Goal: Task Accomplishment & Management: Complete application form

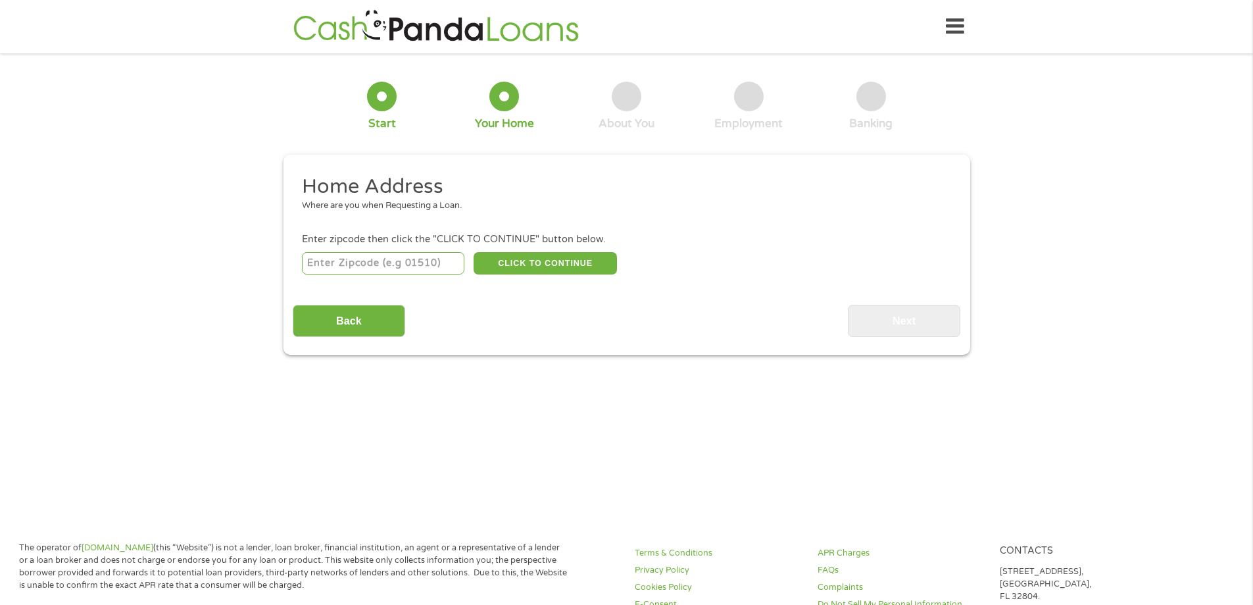
click at [391, 263] on input "number" at bounding box center [383, 263] width 163 height 22
type input "49047"
click at [592, 263] on button "CLICK TO CONTINUE" at bounding box center [545, 263] width 143 height 22
type input "49047"
type input "Dowagiac"
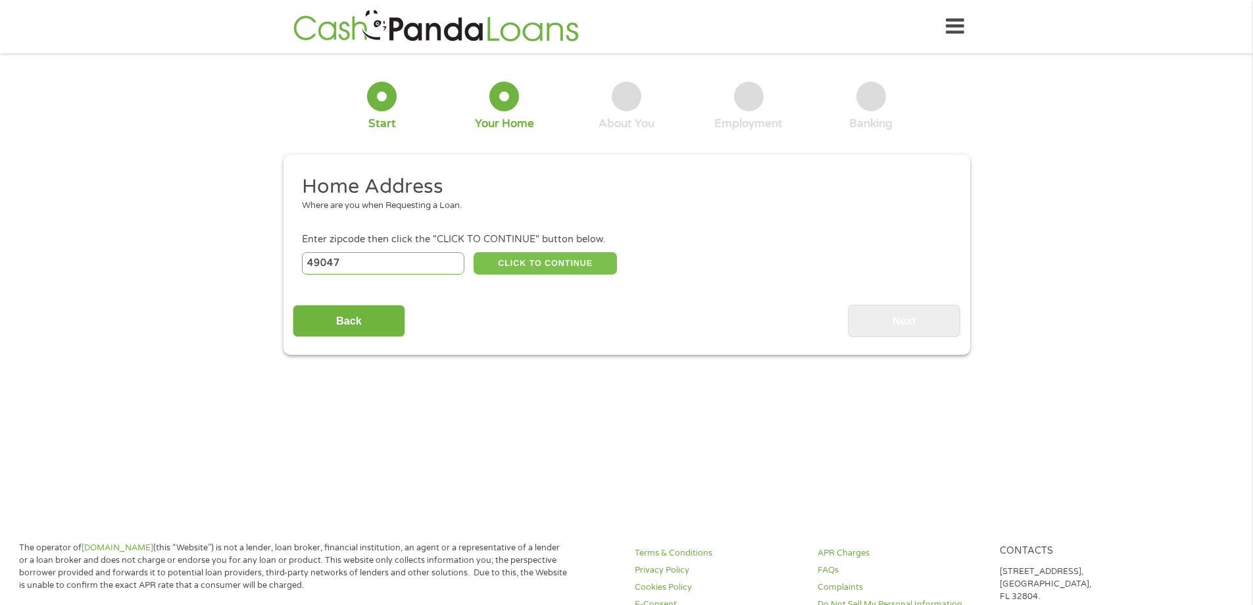
select select "[US_STATE]"
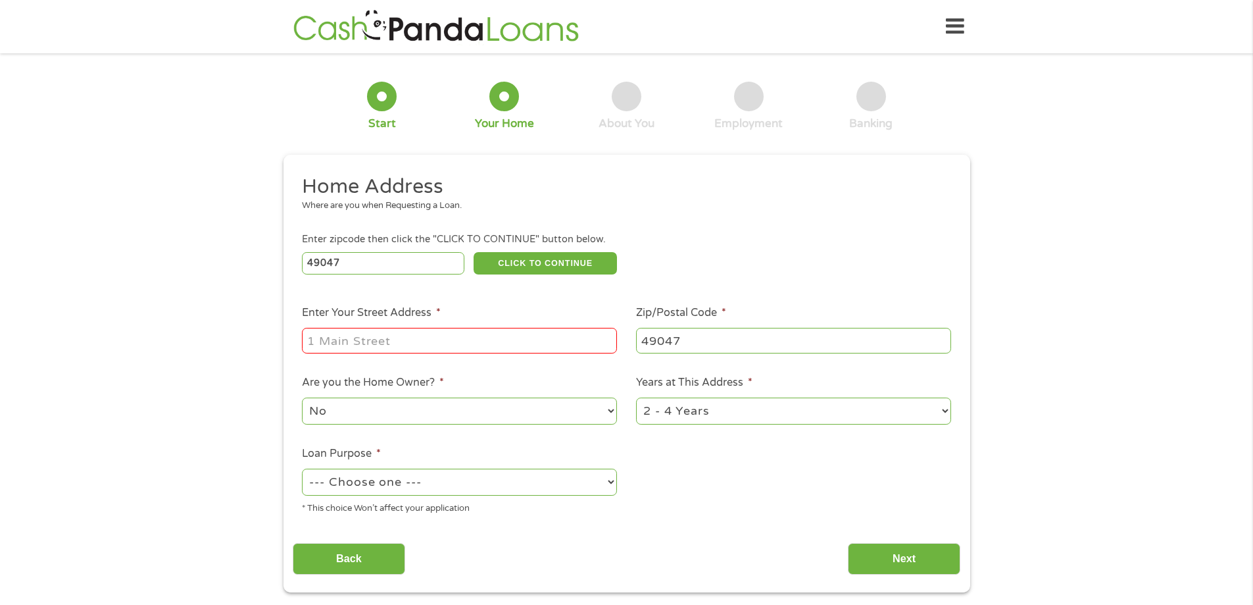
click at [550, 345] on input "Enter Your Street Address *" at bounding box center [459, 340] width 315 height 25
type input "[STREET_ADDRESS]"
click at [490, 418] on select "No Yes" at bounding box center [459, 410] width 315 height 27
select select "yes"
click at [302, 397] on select "No Yes" at bounding box center [459, 410] width 315 height 27
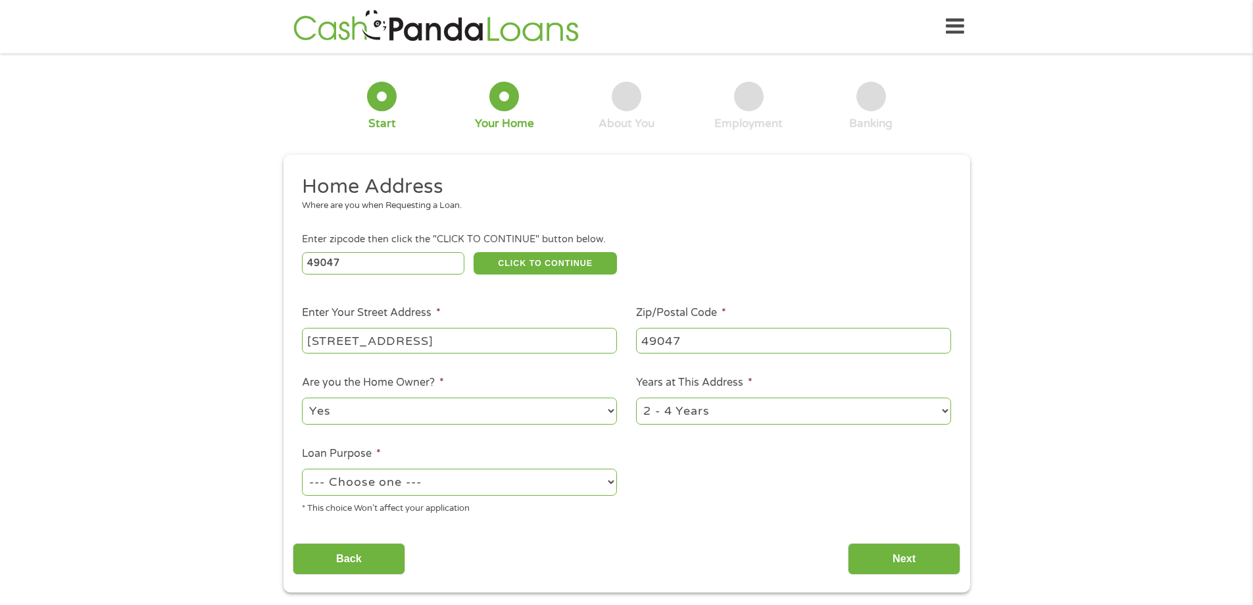
click at [666, 406] on select "1 Year or less 1 - 2 Years 2 - 4 Years Over 4 Years" at bounding box center [793, 410] width 315 height 27
select select "60months"
click at [636, 397] on select "1 Year or less 1 - 2 Years 2 - 4 Years Over 4 Years" at bounding box center [793, 410] width 315 height 27
click at [501, 489] on select "--- Choose one --- Pay Bills Debt Consolidation Home Improvement Major Purchase…" at bounding box center [459, 481] width 315 height 27
select select "paybills"
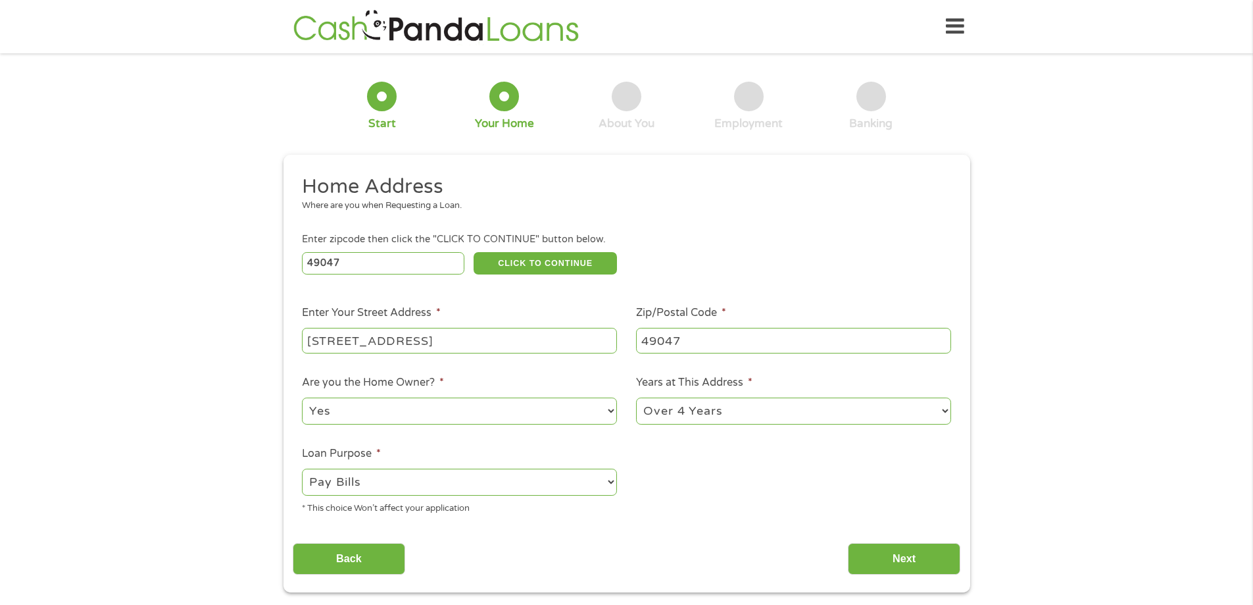
click at [302, 468] on select "--- Choose one --- Pay Bills Debt Consolidation Home Improvement Major Purchase…" at bounding box center [459, 481] width 315 height 27
click at [903, 562] on input "Next" at bounding box center [904, 559] width 113 height 32
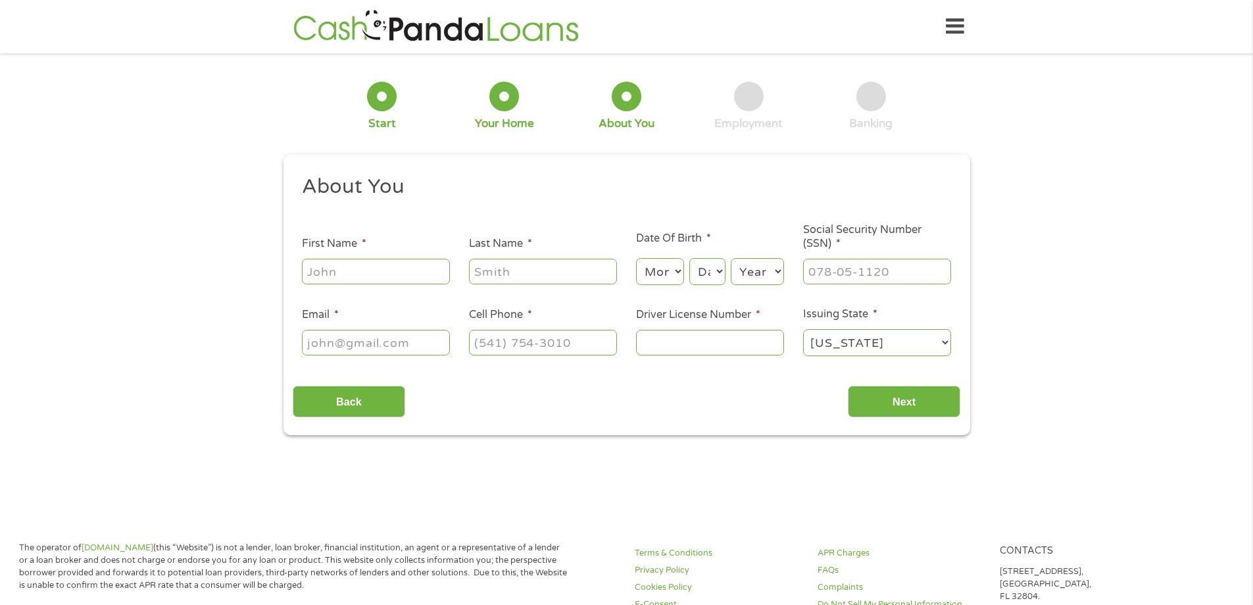
scroll to position [5, 5]
click at [388, 276] on input "First Name *" at bounding box center [376, 271] width 148 height 25
type input "Electra"
type input "[PERSON_NAME]"
click at [659, 271] on select "Month 1 2 3 4 5 6 7 8 9 10 11 12" at bounding box center [660, 271] width 48 height 27
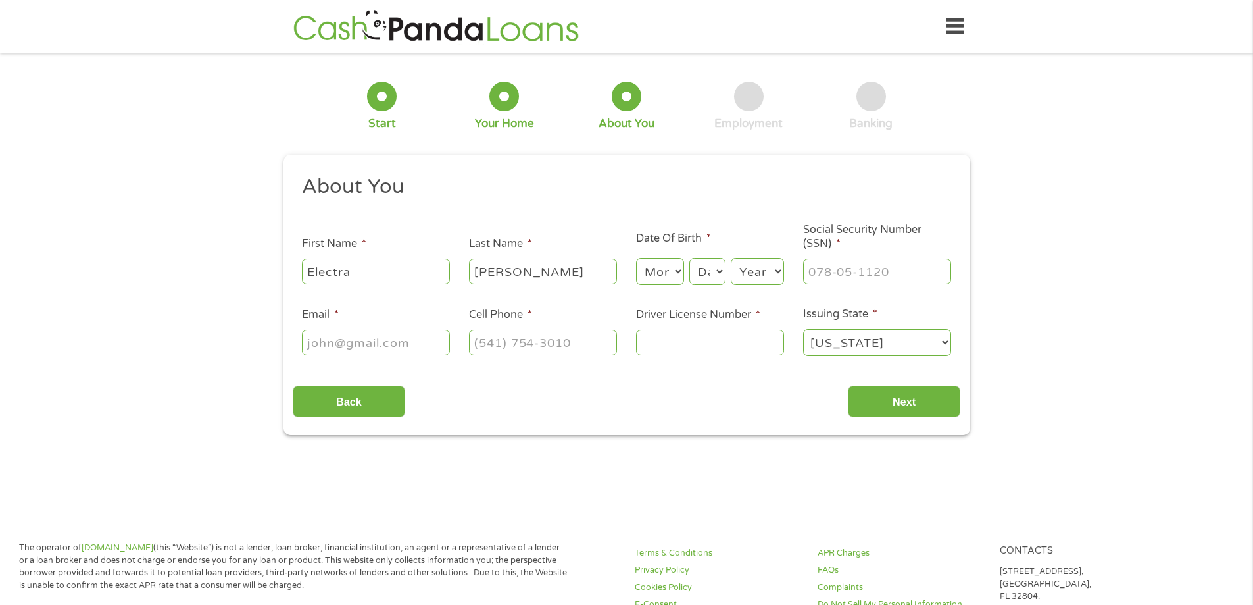
select select "11"
click at [636, 258] on select "Month 1 2 3 4 5 6 7 8 9 10 11 12" at bounding box center [660, 271] width 48 height 27
click at [705, 270] on select "Day 1 2 3 4 5 6 7 8 9 10 11 12 13 14 15 16 17 18 19 20 21 22 23 24 25 26 27 28 …" at bounding box center [707, 271] width 36 height 27
select select "27"
click at [689, 258] on select "Day 1 2 3 4 5 6 7 8 9 10 11 12 13 14 15 16 17 18 19 20 21 22 23 24 25 26 27 28 …" at bounding box center [707, 271] width 36 height 27
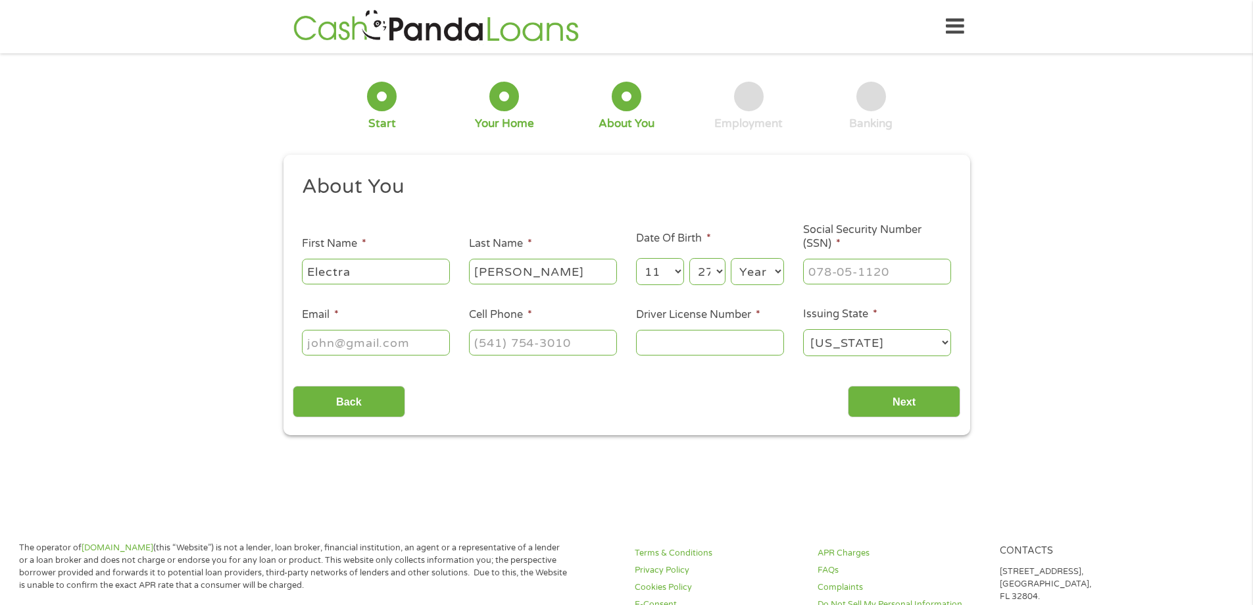
click at [759, 266] on select "Year [DATE] 2006 2005 2004 2003 2002 2001 2000 1999 1998 1997 1996 1995 1994 19…" at bounding box center [757, 271] width 53 height 27
select select "1986"
click at [731, 258] on select "Year [DATE] 2006 2005 2004 2003 2002 2001 2000 1999 1998 1997 1996 1995 1994 19…" at bounding box center [757, 271] width 53 height 27
click at [859, 276] on input "___-__-____" at bounding box center [877, 271] width 148 height 25
type input "384-08-5098"
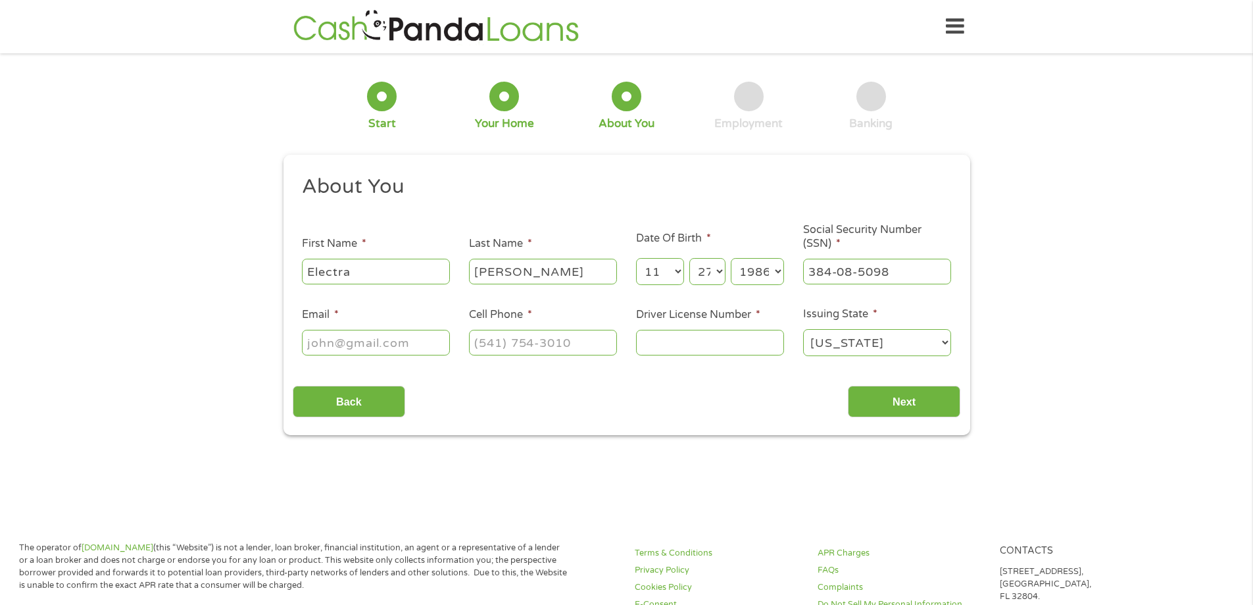
click at [389, 353] on input "Email *" at bounding box center [376, 342] width 148 height 25
type input "[EMAIL_ADDRESS][DOMAIN_NAME]"
type input "[PHONE_NUMBER]"
type input "L000205067906"
click at [918, 404] on input "Next" at bounding box center [904, 402] width 113 height 32
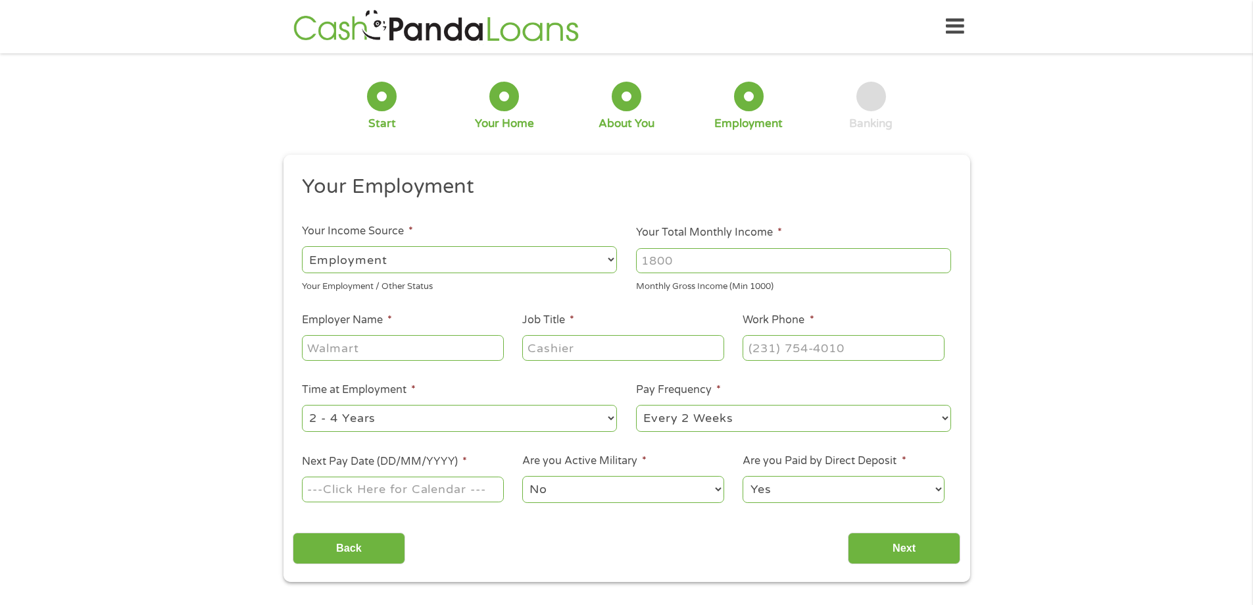
click at [797, 269] on input "Your Total Monthly Income *" at bounding box center [793, 260] width 315 height 25
type input "2200"
click at [371, 351] on input "Employer Name *" at bounding box center [402, 347] width 201 height 25
type input "Beacon Health System"
type input "Registered Medical Assistant"
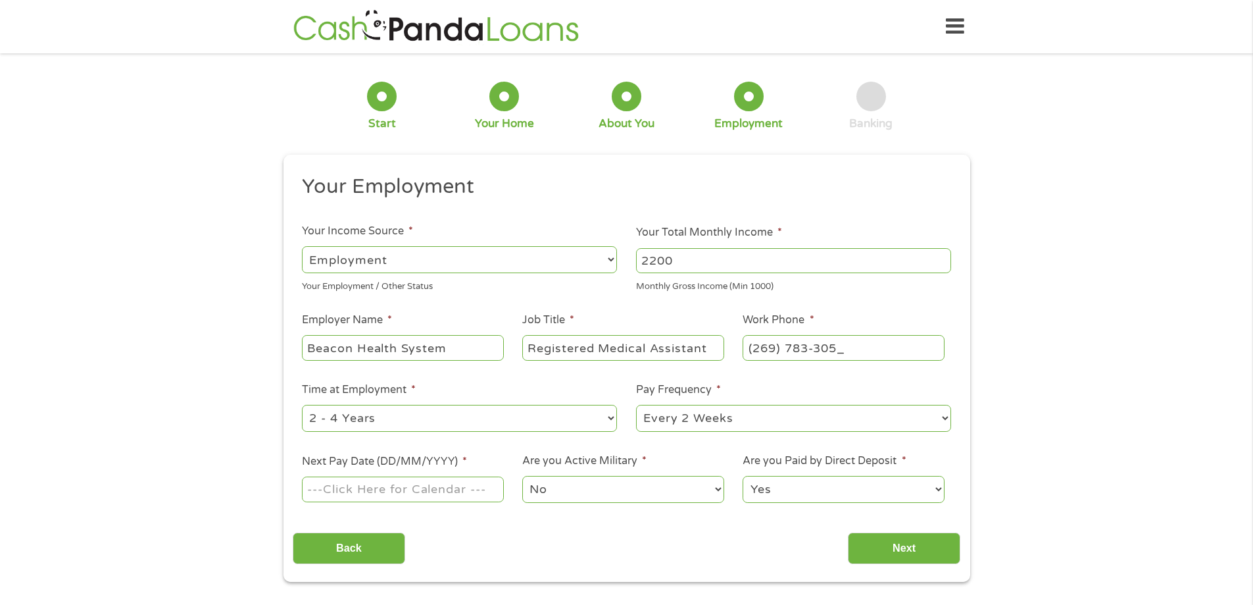
type input "[PHONE_NUMBER]"
click at [339, 418] on select "--- Choose one --- 1 Year or less 1 - 2 Years 2 - 4 Years Over 4 Years" at bounding box center [459, 418] width 315 height 27
select select "60months"
click at [302, 405] on select "--- Choose one --- 1 Year or less 1 - 2 Years 2 - 4 Years Over 4 Years" at bounding box center [459, 418] width 315 height 27
click at [711, 416] on select "--- Choose one --- Every 2 Weeks Every Week Monthly Semi-Monthly" at bounding box center [793, 418] width 315 height 27
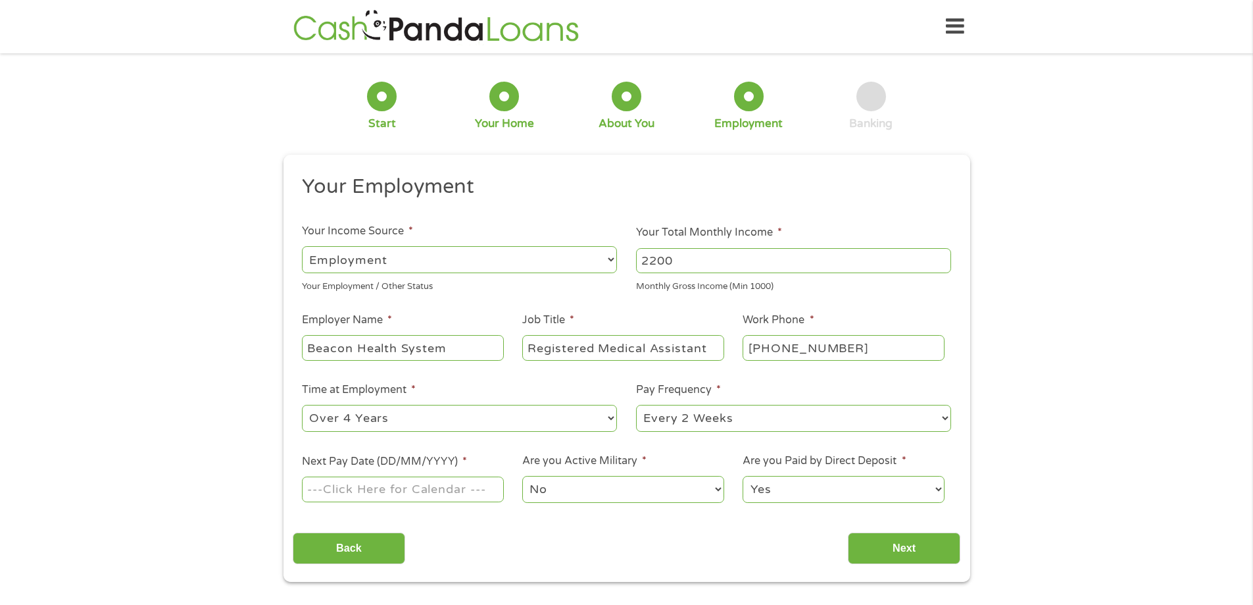
click at [636, 405] on select "--- Choose one --- Every 2 Weeks Every Week Monthly Semi-Monthly" at bounding box center [793, 418] width 315 height 27
click at [438, 495] on input "Next Pay Date (DD/MM/YYYY) *" at bounding box center [402, 488] width 201 height 25
type input "[DATE]"
click at [893, 548] on input "Next" at bounding box center [904, 548] width 113 height 32
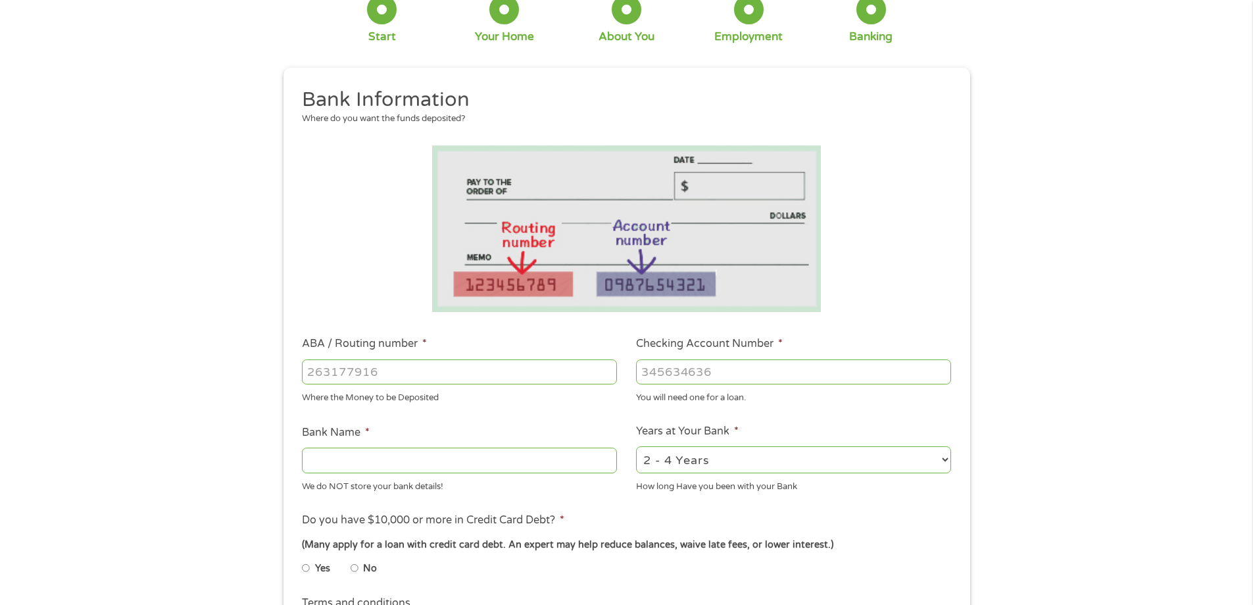
scroll to position [197, 0]
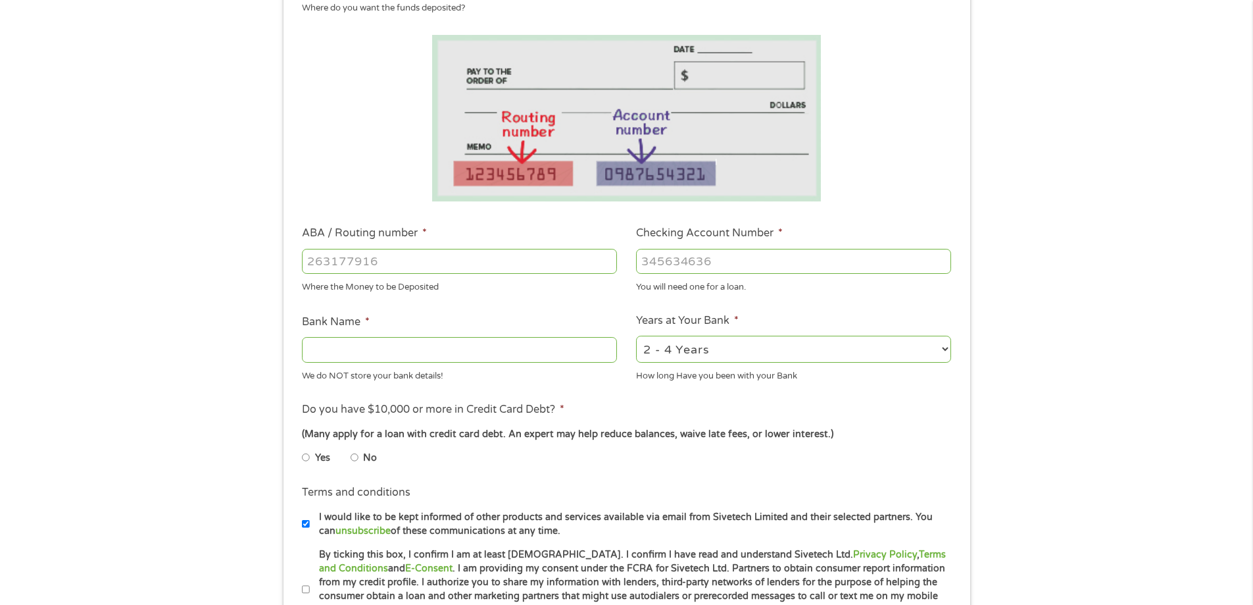
click at [353, 457] on input "No" at bounding box center [355, 457] width 8 height 21
radio input "true"
click at [395, 261] on input "ABA / Routing number *" at bounding box center [459, 261] width 315 height 25
